Goal: Entertainment & Leisure: Browse casually

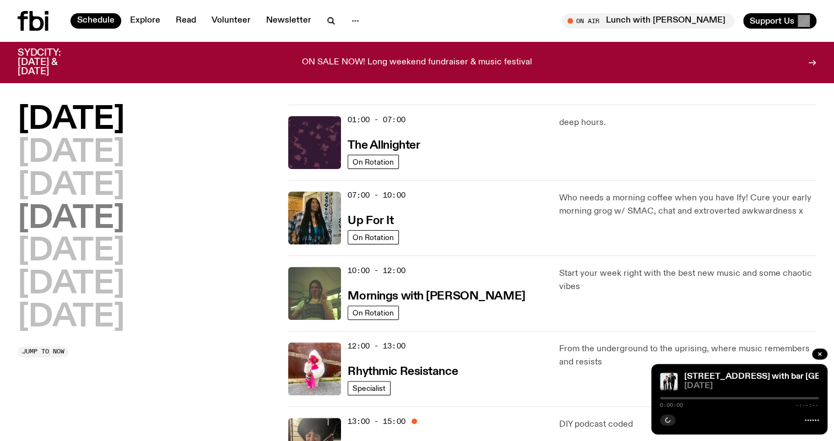
click at [85, 215] on h2 "[DATE]" at bounding box center [71, 219] width 107 height 31
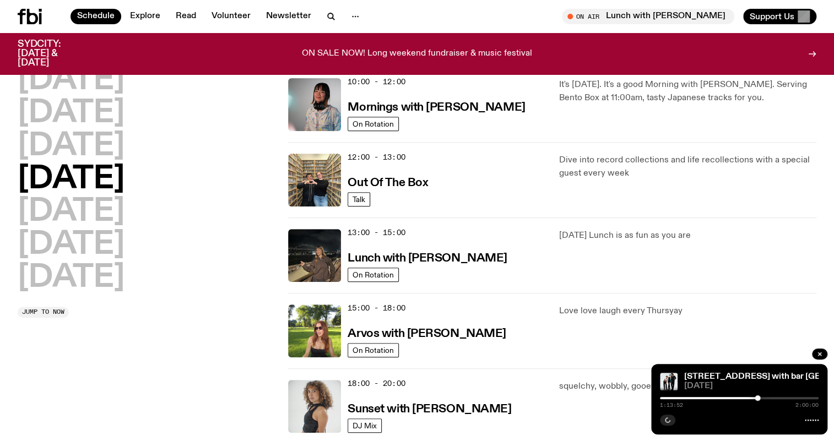
scroll to position [331, 0]
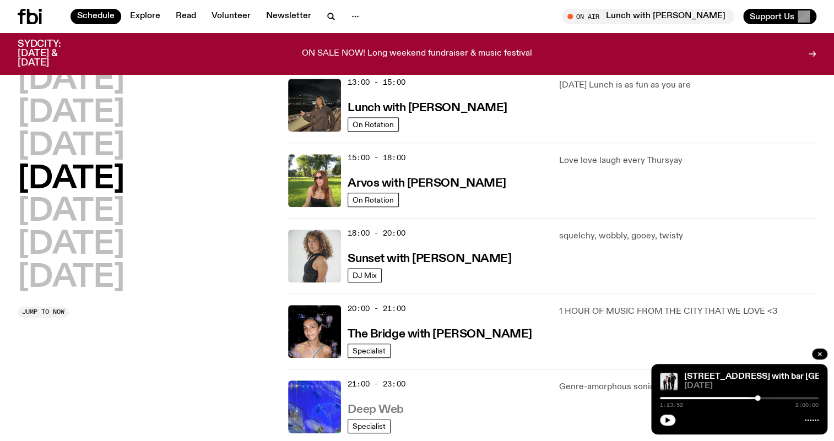
click at [384, 402] on link "Deep Web" at bounding box center [376, 409] width 56 height 14
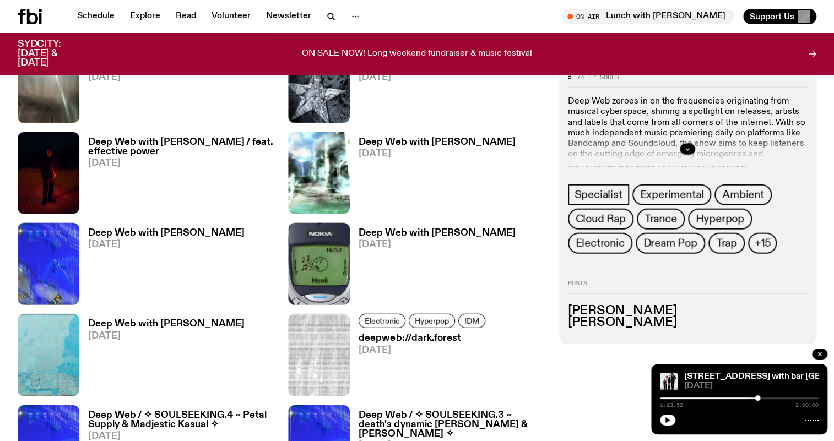
scroll to position [1344, 0]
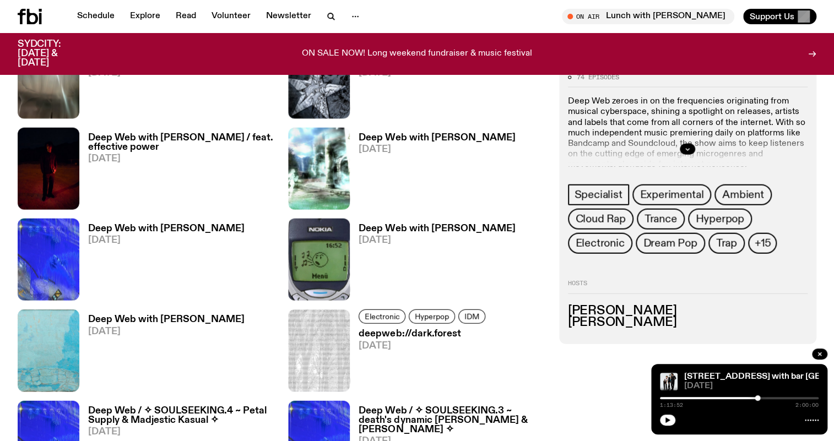
click at [208, 140] on h3 "Deep Web with [PERSON_NAME] / feat. effective power" at bounding box center [181, 142] width 187 height 19
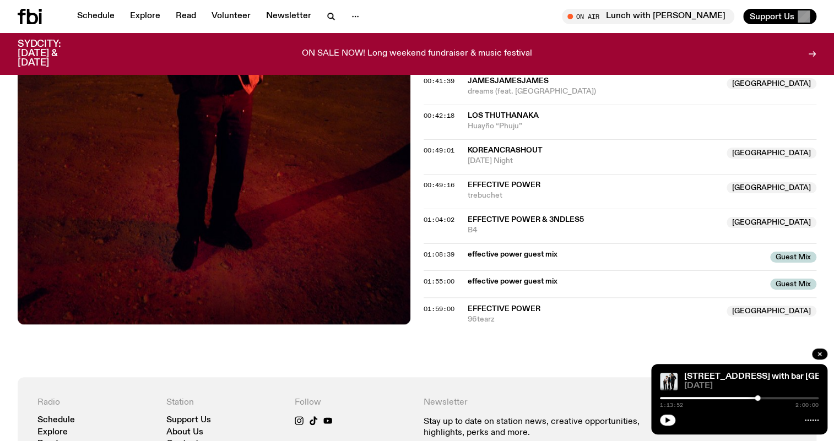
scroll to position [847, 0]
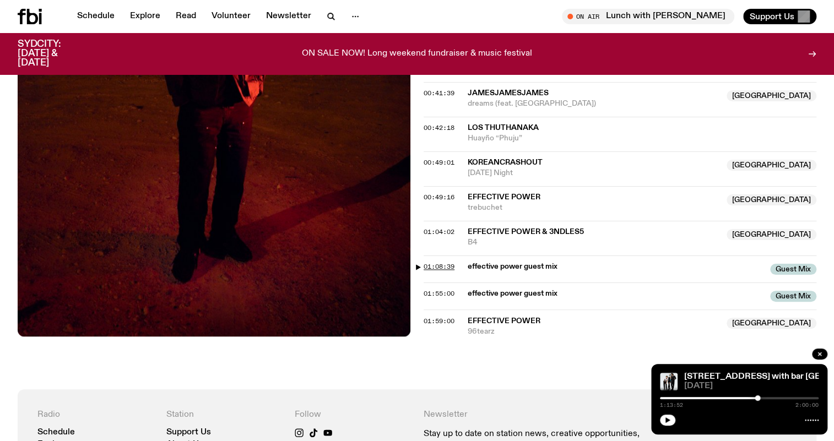
click at [440, 262] on span "01:08:39" at bounding box center [439, 266] width 31 height 9
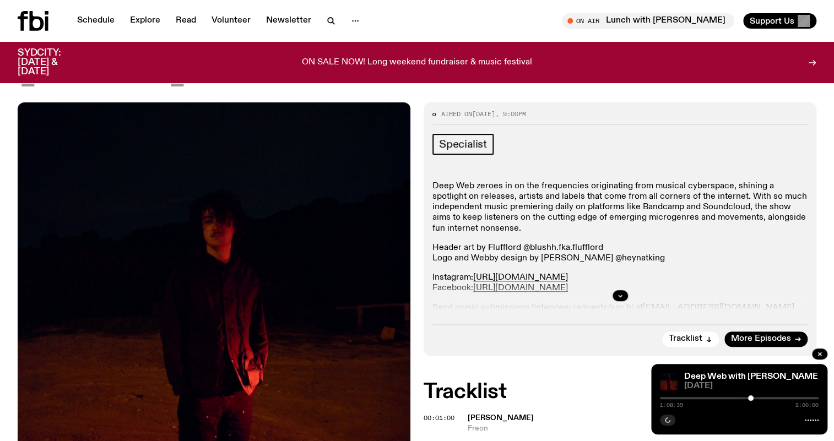
scroll to position [0, 0]
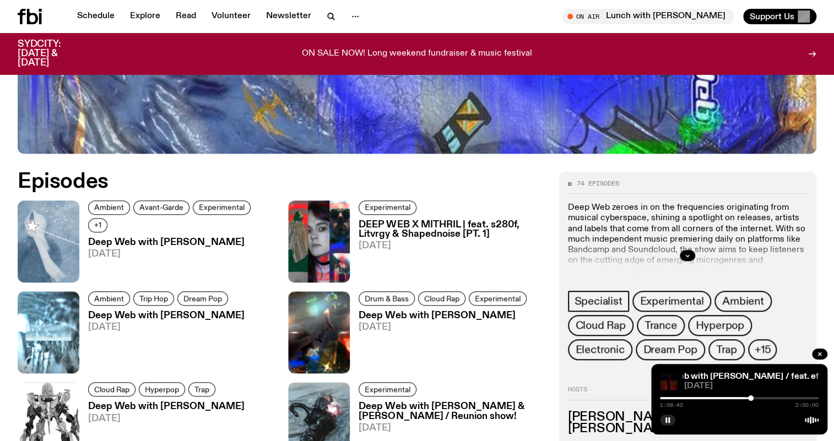
scroll to position [434, 0]
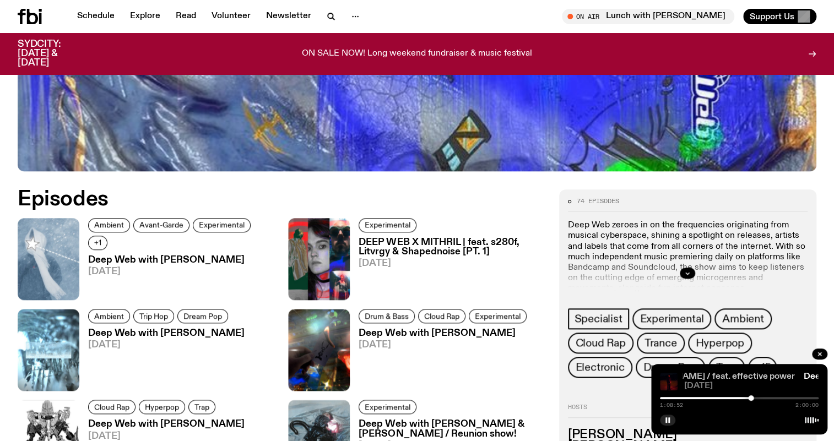
click at [717, 378] on link "Deep Web with [PERSON_NAME] / feat. effective power" at bounding box center [682, 376] width 226 height 9
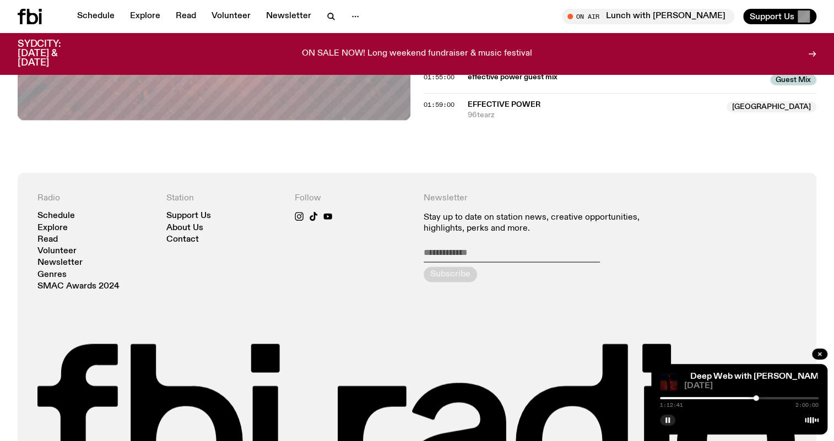
scroll to position [1143, 0]
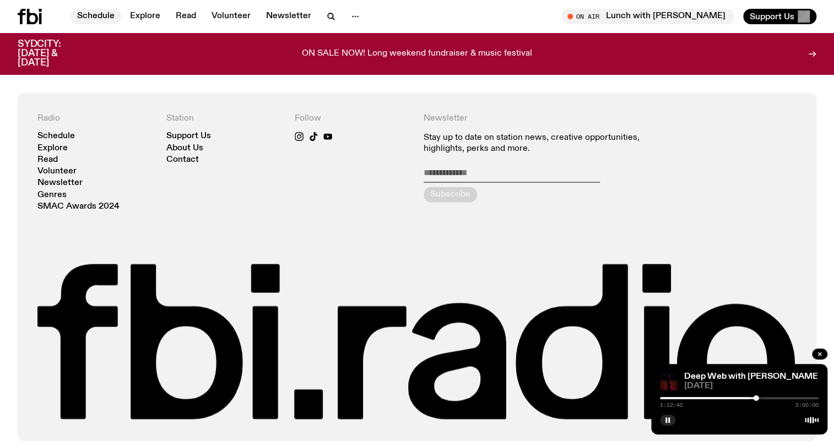
click at [85, 11] on link "Schedule" at bounding box center [96, 16] width 51 height 15
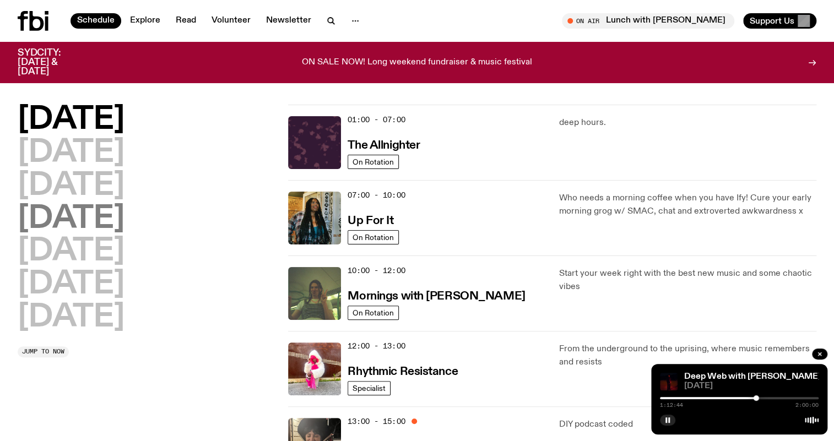
click at [107, 224] on h2 "[DATE]" at bounding box center [71, 219] width 107 height 31
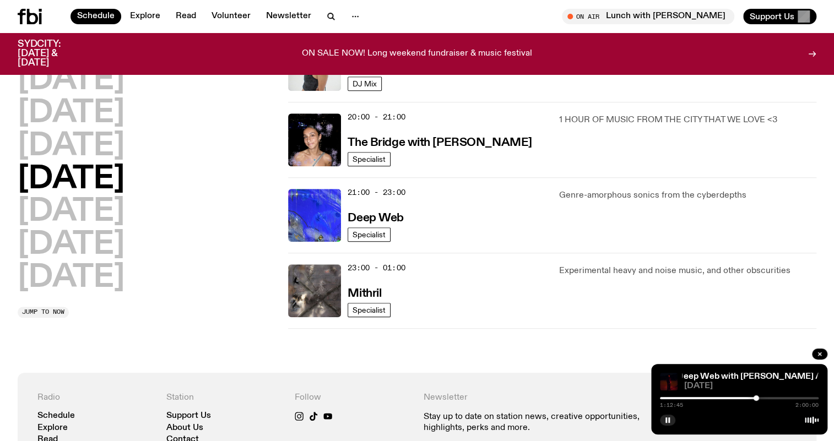
scroll to position [431, 0]
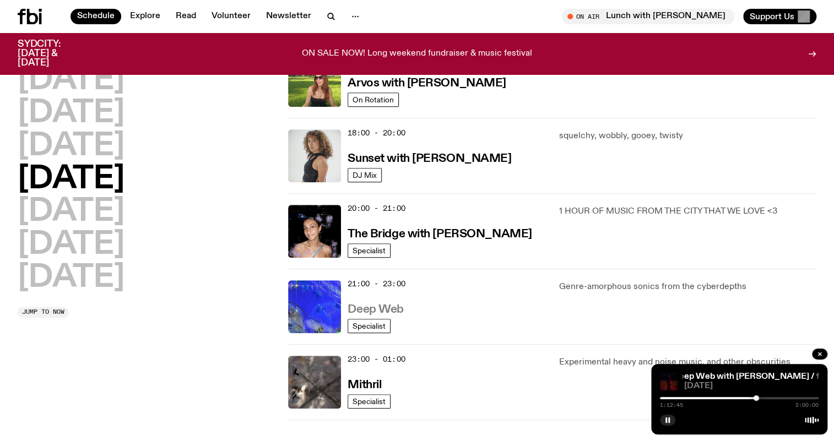
click at [390, 309] on h3 "Deep Web" at bounding box center [376, 310] width 56 height 12
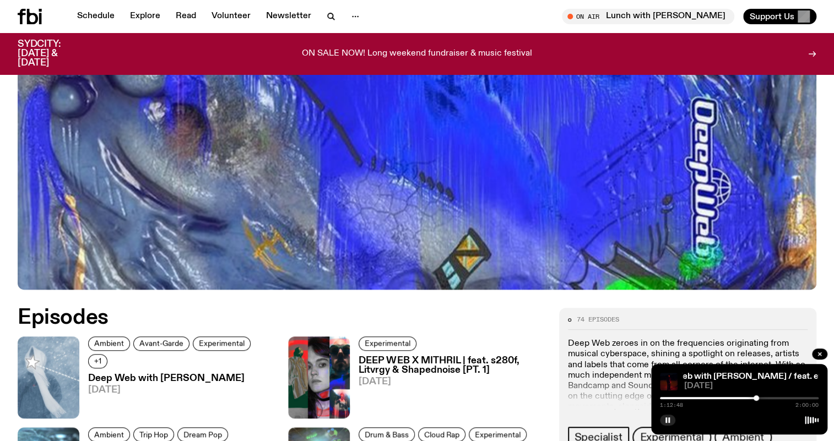
scroll to position [494, 0]
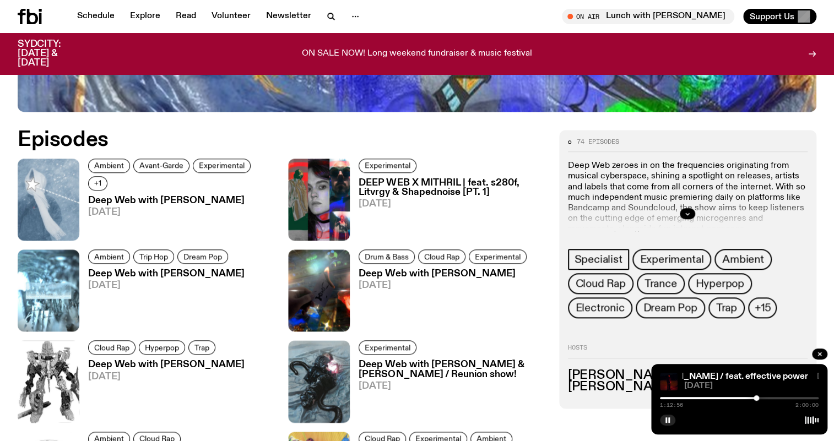
click at [159, 196] on h3 "Deep Web with [PERSON_NAME]" at bounding box center [181, 200] width 187 height 9
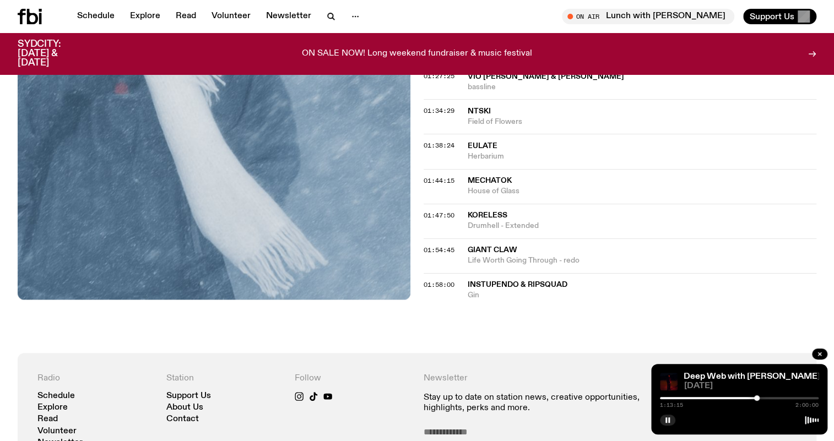
scroll to position [1097, 0]
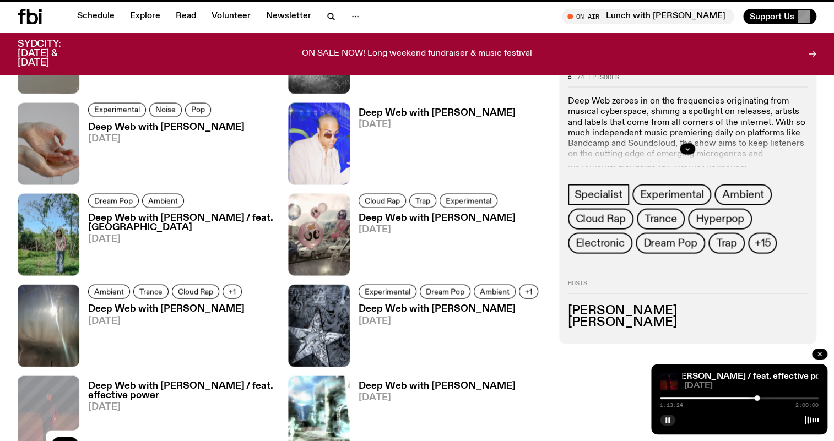
scroll to position [494, 0]
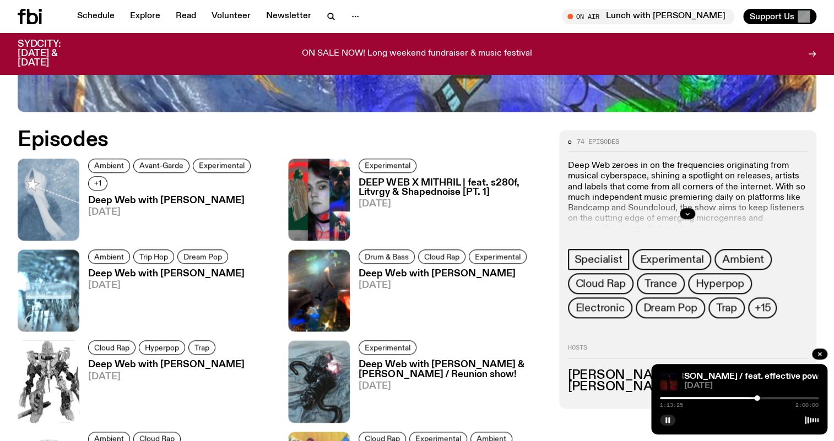
click at [426, 183] on h3 "DEEP WEB X MITHRIL | feat. s280f, Litvrgy & Shapednoise [PT. 1]" at bounding box center [452, 188] width 187 height 19
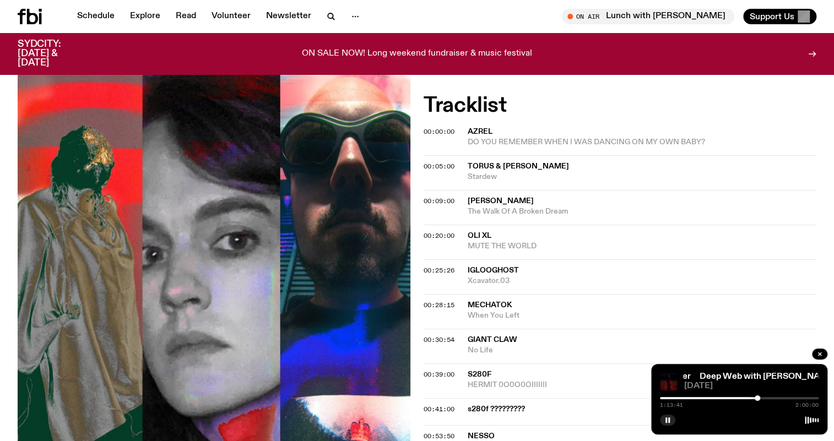
scroll to position [492, 0]
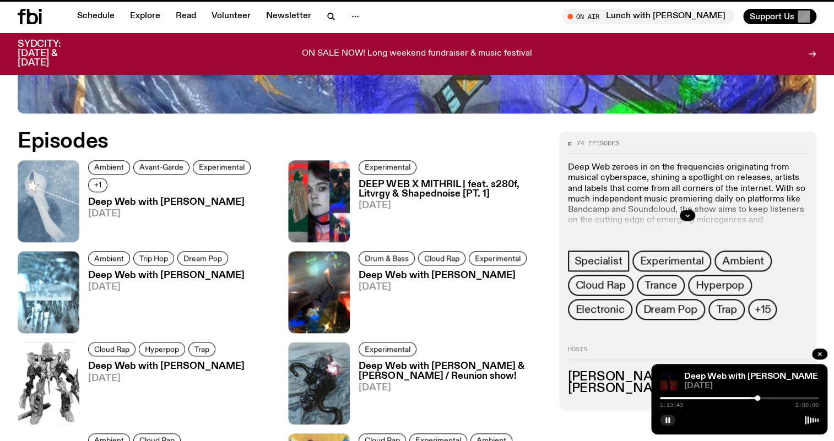
scroll to position [494, 0]
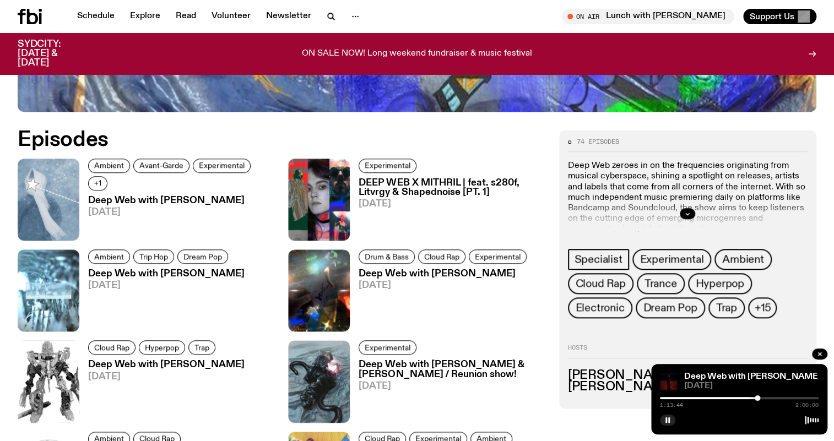
click at [421, 270] on h3 "Deep Web with [PERSON_NAME]" at bounding box center [444, 273] width 171 height 9
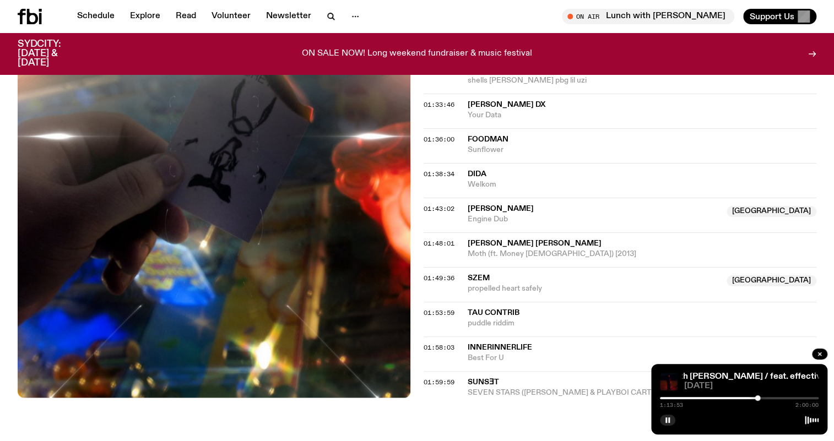
scroll to position [1195, 0]
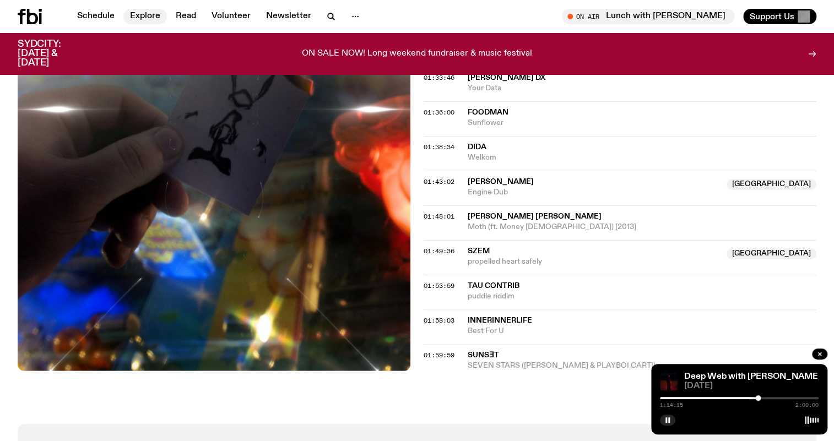
click at [143, 12] on link "Explore" at bounding box center [145, 16] width 44 height 15
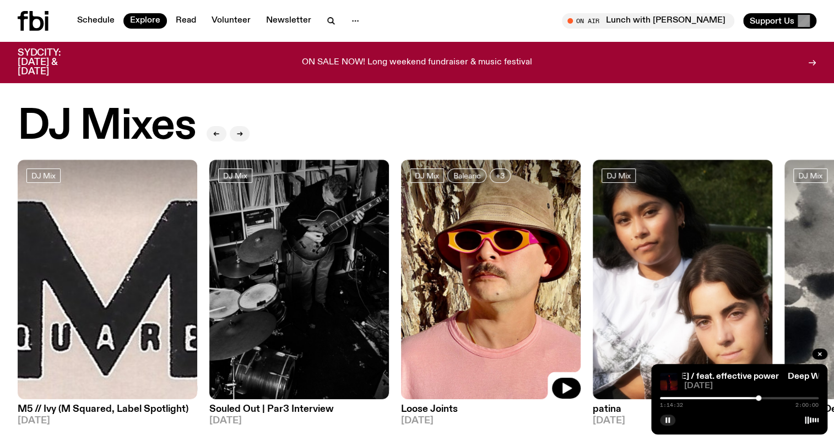
drag, startPoint x: 713, startPoint y: 256, endPoint x: 383, endPoint y: 270, distance: 330.4
click at [383, 270] on div "DJ Mix M5 // Ivy (M Squared, Label Spotlight) [DATE] DJ Mix Souled Out | Par3 I…" at bounding box center [417, 298] width 799 height 276
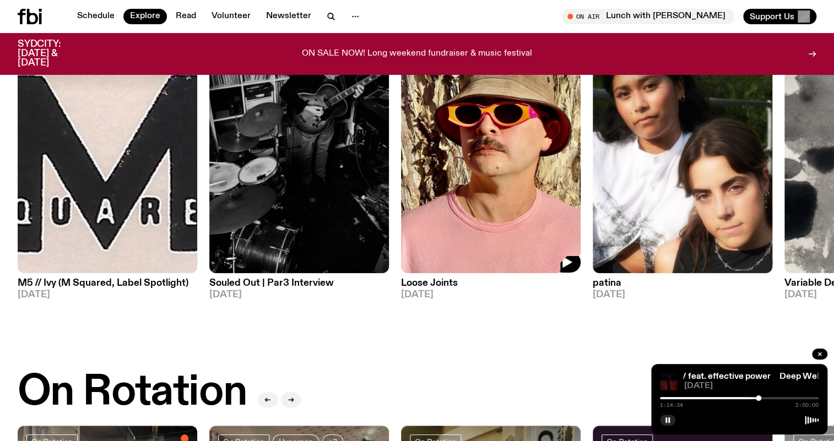
scroll to position [144, 0]
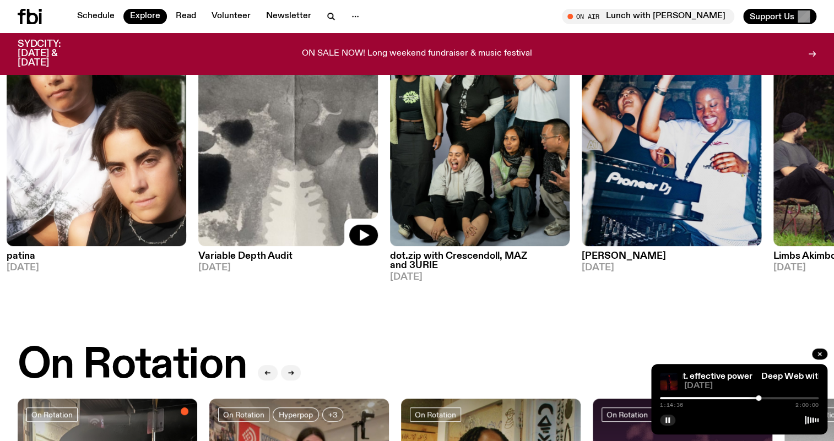
drag, startPoint x: 813, startPoint y: 116, endPoint x: 223, endPoint y: 165, distance: 592.2
click at [223, 165] on img at bounding box center [288, 127] width 180 height 240
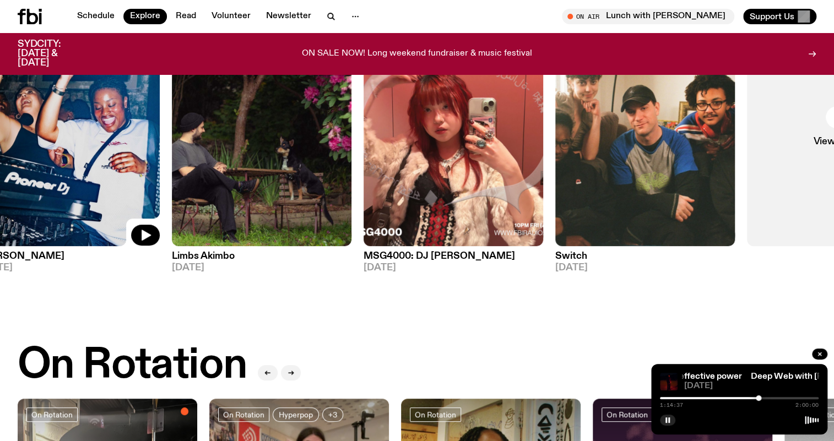
drag, startPoint x: 700, startPoint y: 169, endPoint x: 100, endPoint y: 184, distance: 600.3
click at [100, 184] on img at bounding box center [70, 127] width 180 height 240
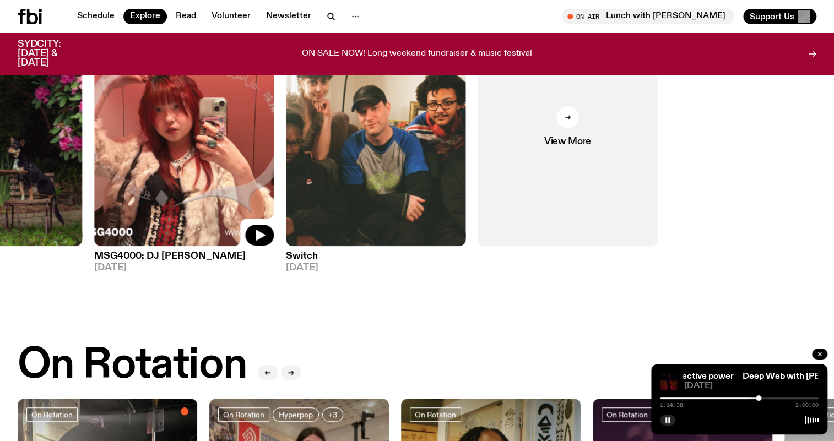
drag, startPoint x: 397, startPoint y: 172, endPoint x: 176, endPoint y: 177, distance: 220.5
click at [176, 177] on img at bounding box center [184, 127] width 180 height 240
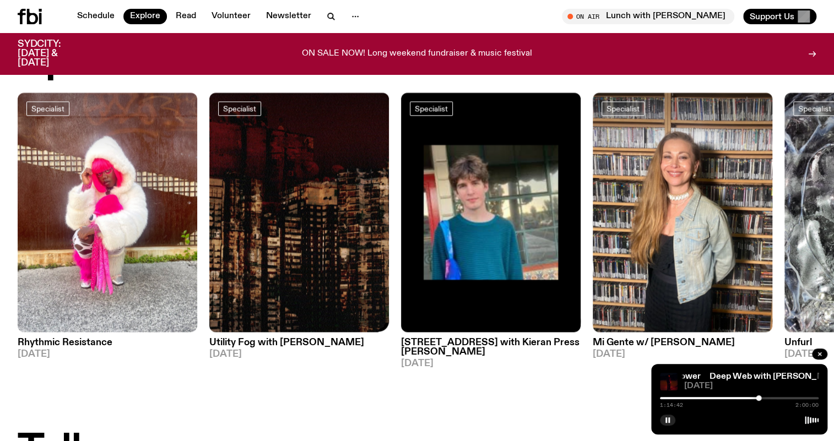
scroll to position [846, 0]
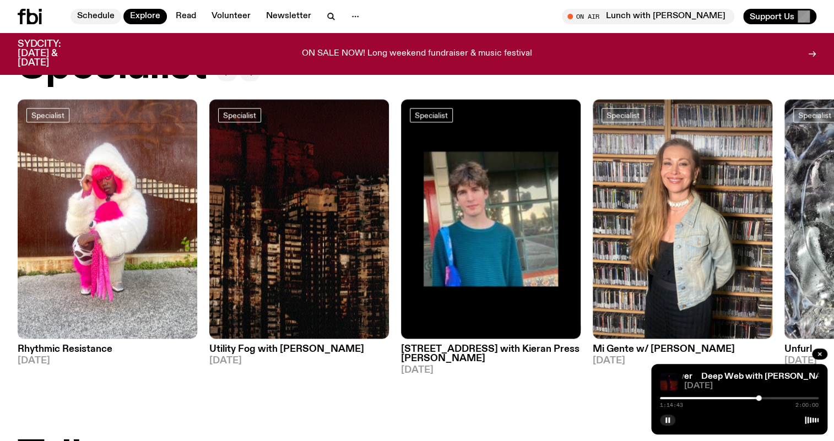
click at [95, 14] on link "Schedule" at bounding box center [96, 16] width 51 height 15
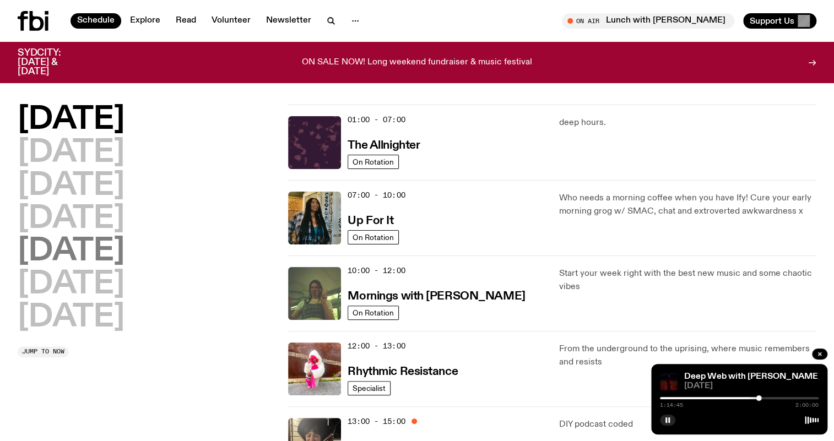
click at [94, 250] on h2 "[DATE]" at bounding box center [71, 251] width 107 height 31
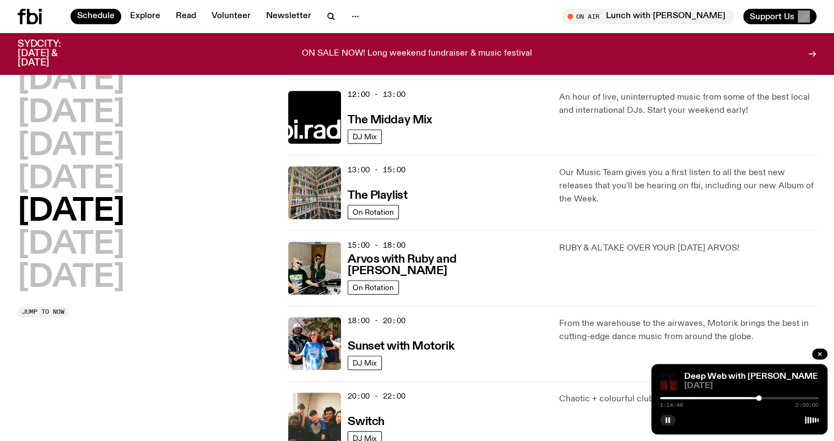
scroll to position [181, 0]
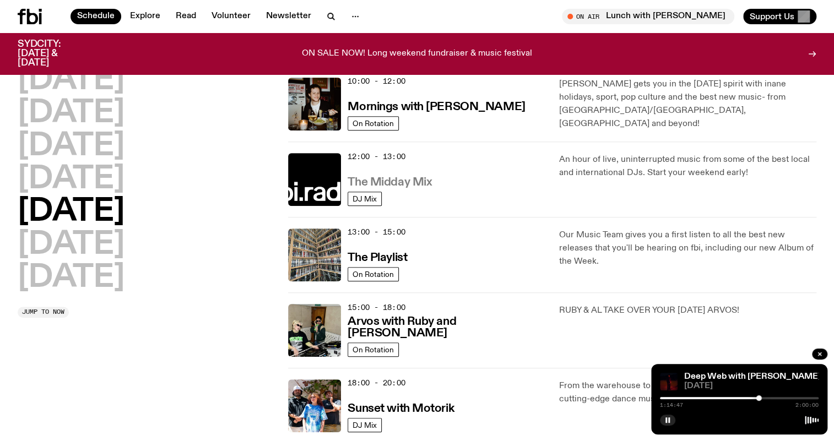
click at [409, 186] on h3 "The Midday Mix" at bounding box center [390, 183] width 84 height 12
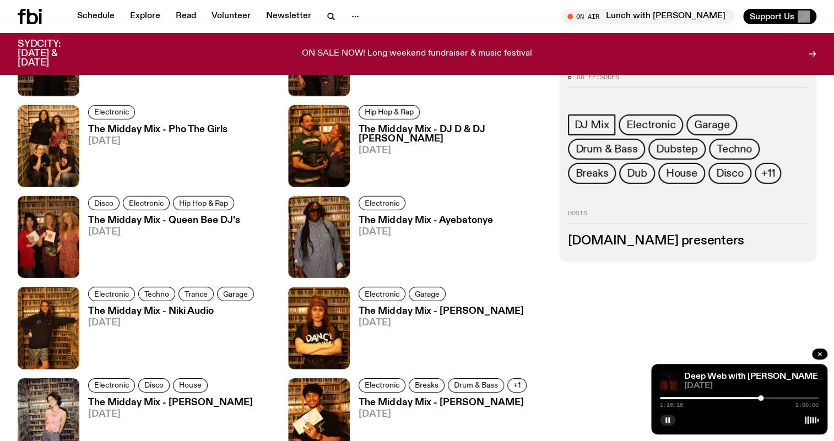
scroll to position [1695, 0]
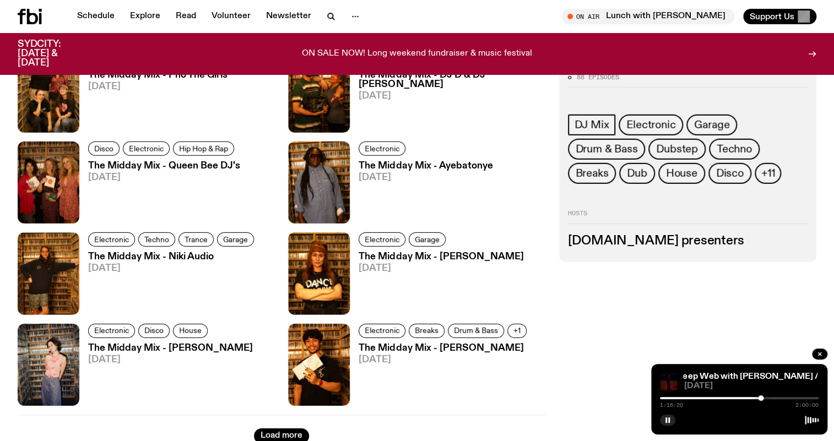
click at [33, 10] on icon at bounding box center [30, 16] width 24 height 15
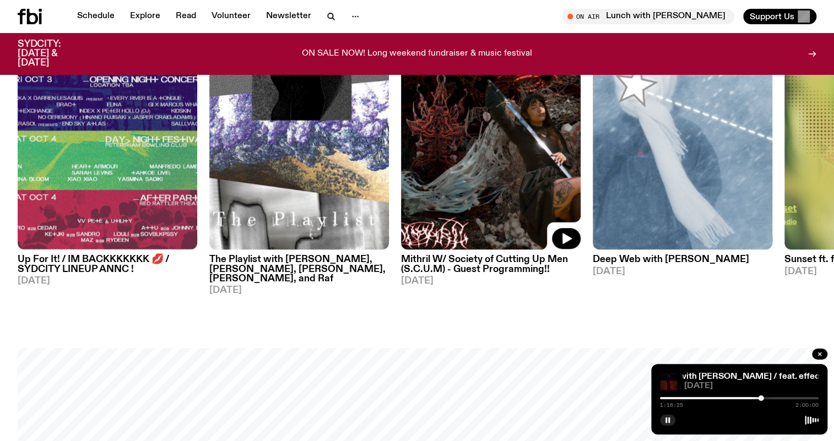
scroll to position [644, 0]
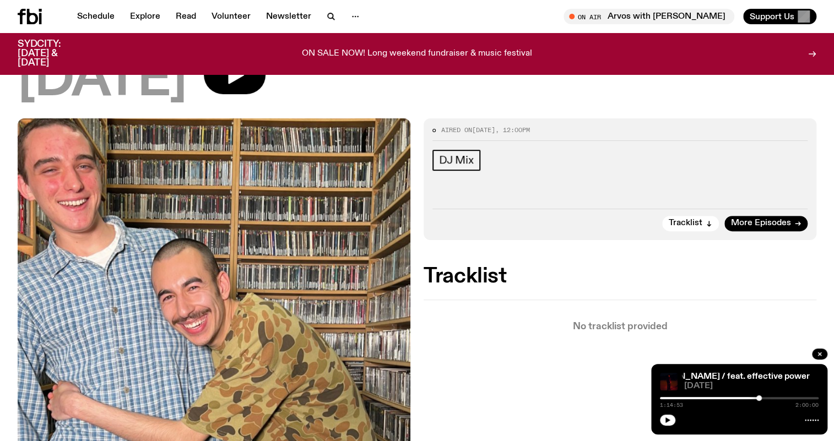
scroll to position [143, 0]
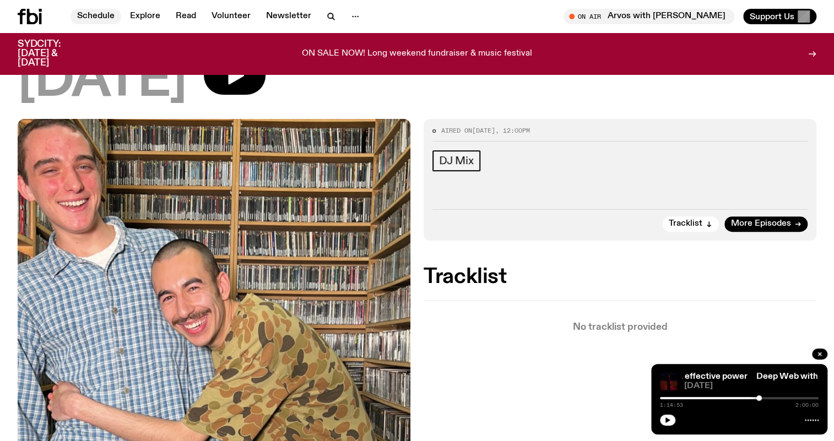
click at [91, 19] on link "Schedule" at bounding box center [96, 16] width 51 height 15
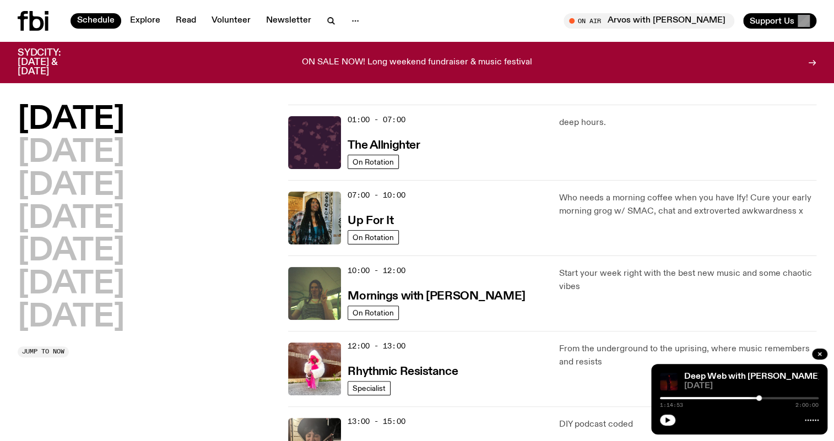
drag, startPoint x: 664, startPoint y: 414, endPoint x: 681, endPoint y: 419, distance: 17.8
click at [664, 415] on button "button" at bounding box center [667, 420] width 15 height 11
